Goal: Navigation & Orientation: Find specific page/section

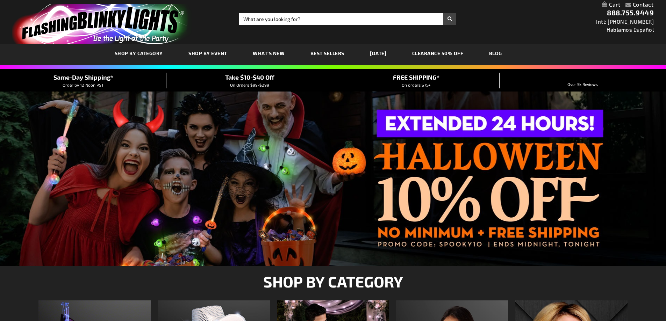
click at [489, 178] on div at bounding box center [332, 178] width 645 height 17
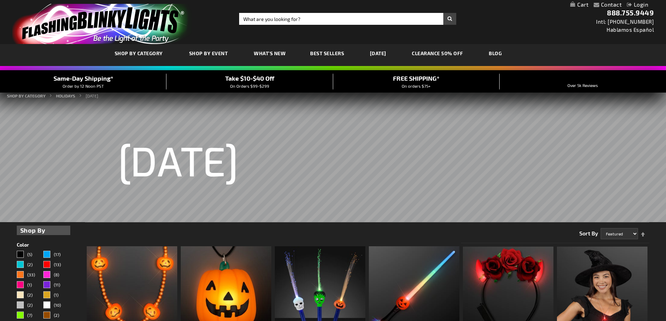
click at [140, 30] on img "store logo" at bounding box center [102, 24] width 180 height 40
drag, startPoint x: 330, startPoint y: 156, endPoint x: 391, endPoint y: 155, distance: 60.9
click at [391, 155] on rs-slide "[DATE]" at bounding box center [333, 153] width 666 height 139
drag, startPoint x: 349, startPoint y: 157, endPoint x: 371, endPoint y: 156, distance: 22.4
click at [359, 157] on rs-slide "[DATE]" at bounding box center [333, 153] width 666 height 139
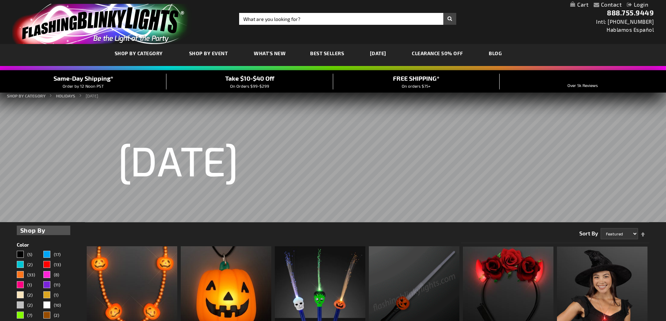
drag, startPoint x: 286, startPoint y: 169, endPoint x: 356, endPoint y: 170, distance: 69.6
click at [355, 170] on rs-slide "[DATE]" at bounding box center [333, 153] width 666 height 139
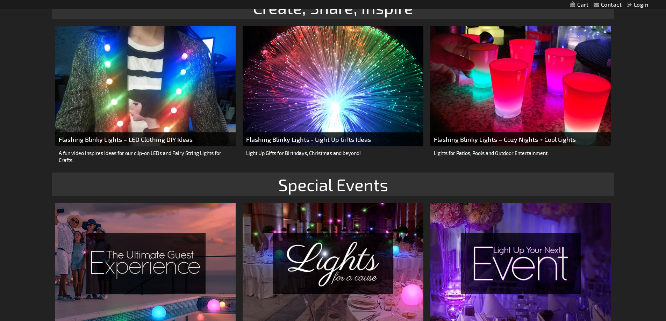
scroll to position [1293, 0]
